Goal: Task Accomplishment & Management: Manage account settings

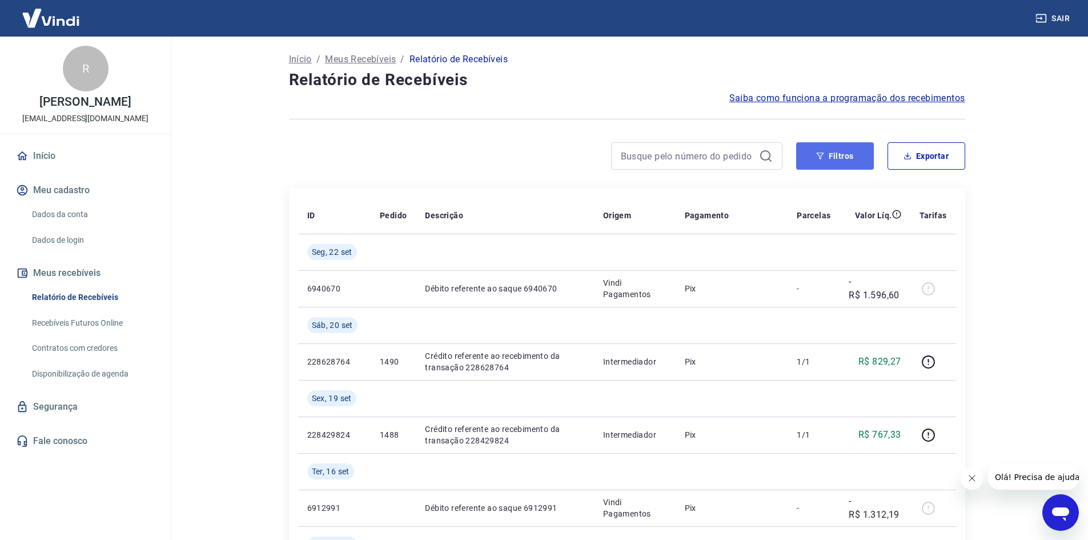
click at [827, 160] on button "Filtros" at bounding box center [835, 155] width 78 height 27
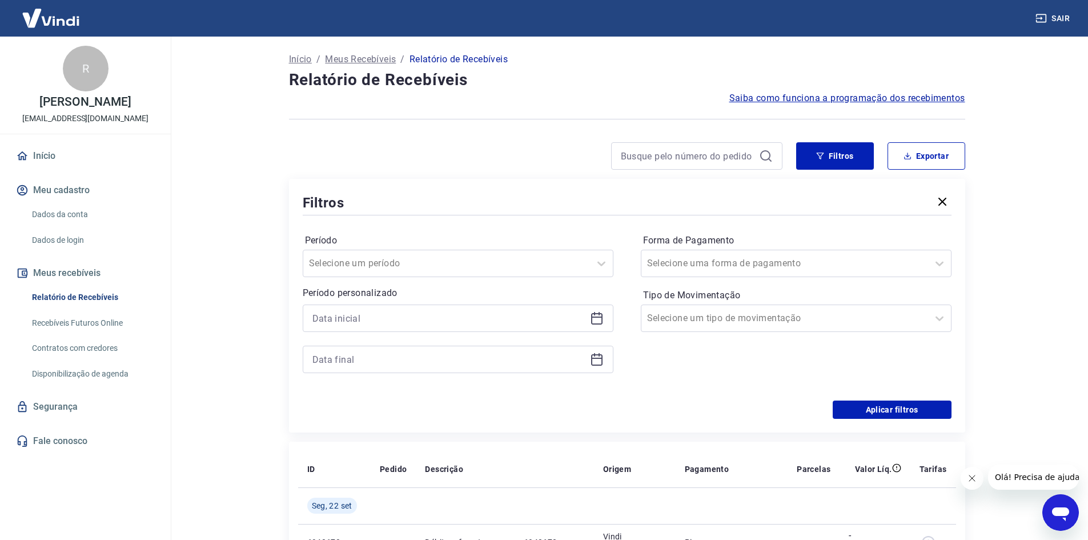
click at [601, 319] on icon at bounding box center [597, 318] width 14 height 14
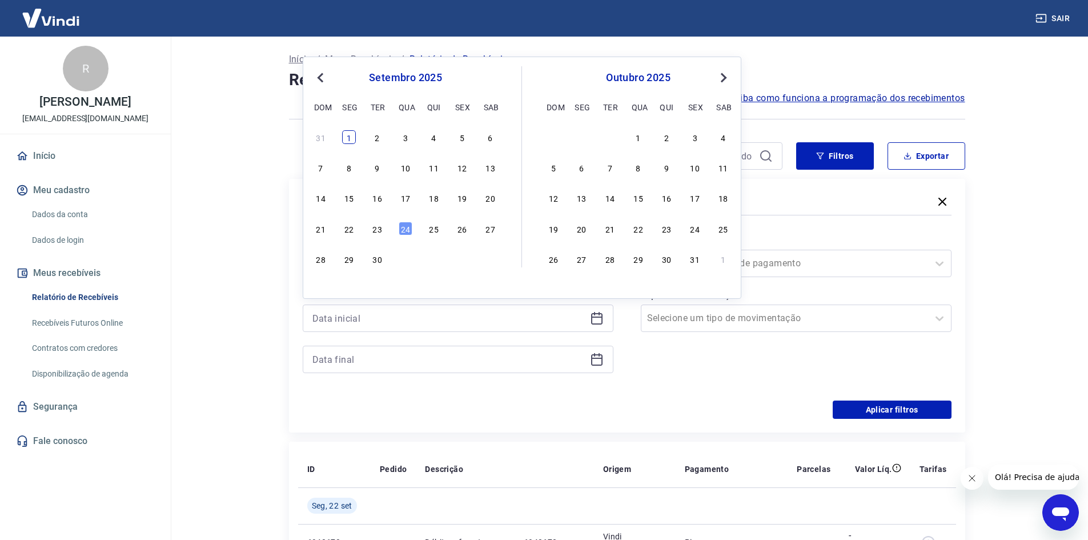
click at [351, 142] on div "1" at bounding box center [349, 137] width 14 height 14
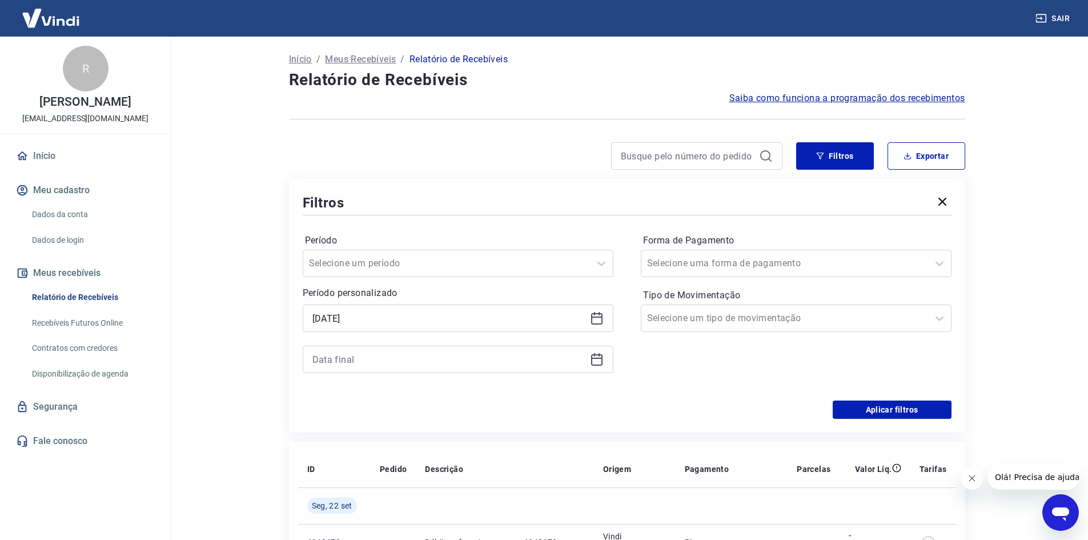
type input "[DATE]"
click at [594, 362] on icon at bounding box center [597, 359] width 14 height 14
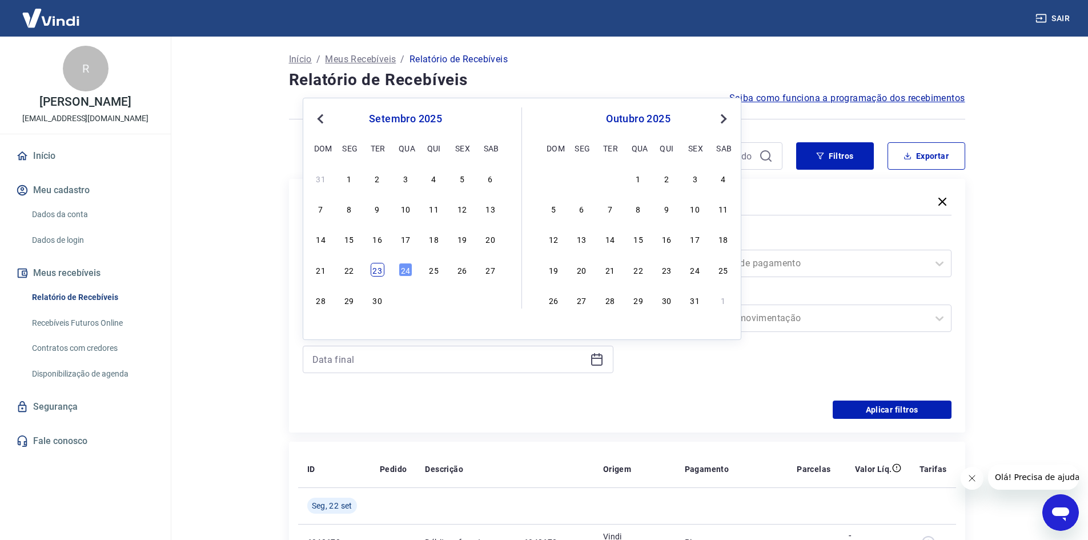
click at [376, 274] on div "23" at bounding box center [378, 270] width 14 height 14
click at [927, 414] on button "Aplicar filtros" at bounding box center [892, 409] width 119 height 18
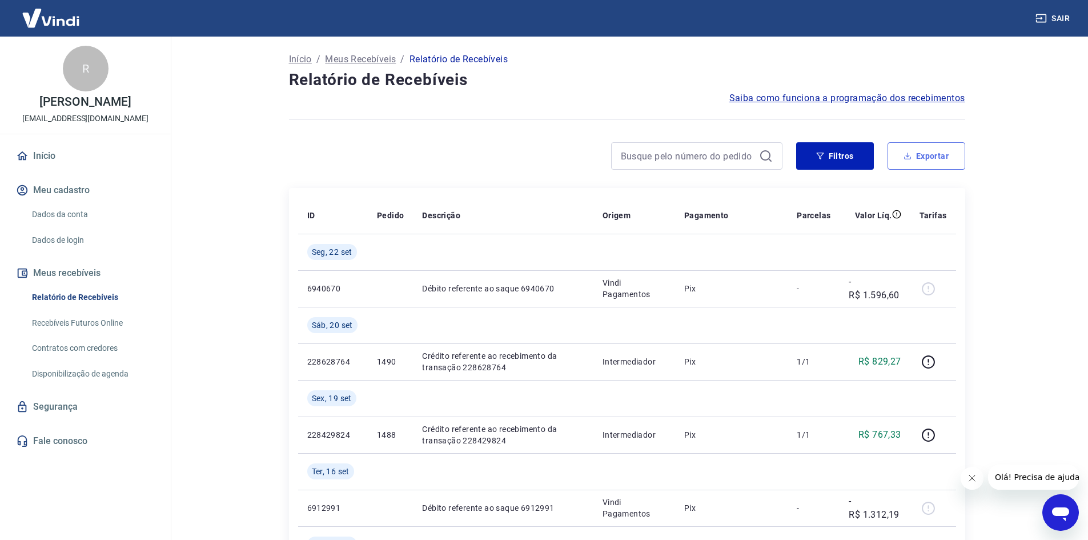
click at [927, 153] on button "Exportar" at bounding box center [927, 155] width 78 height 27
type input "[DATE]"
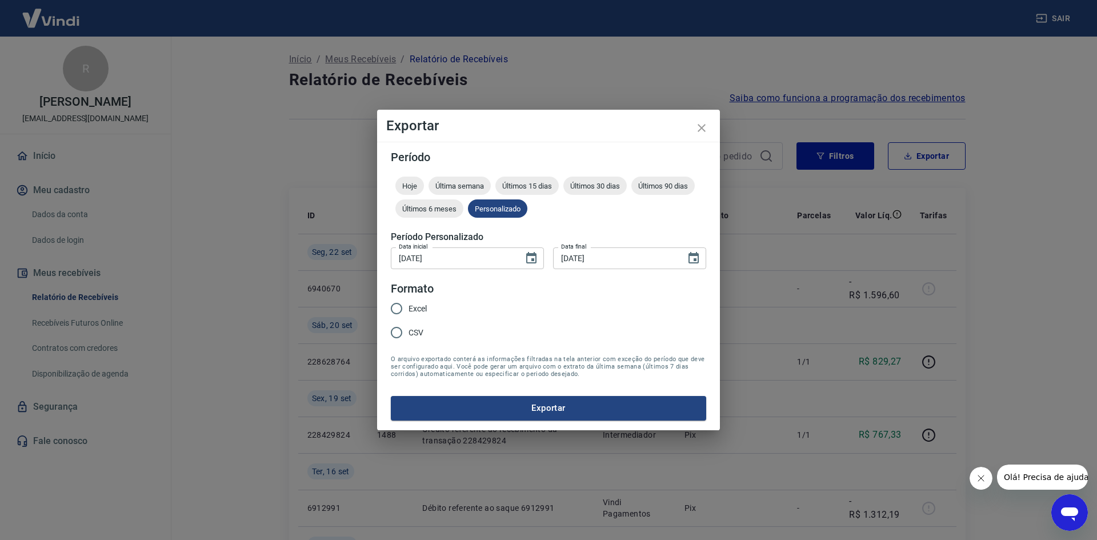
click at [409, 308] on span "Excel" at bounding box center [417, 309] width 18 height 12
click at [408, 308] on input "Excel" at bounding box center [396, 309] width 24 height 24
radio input "true"
click at [462, 408] on button "Exportar" at bounding box center [548, 408] width 315 height 24
